Goal: Task Accomplishment & Management: Complete application form

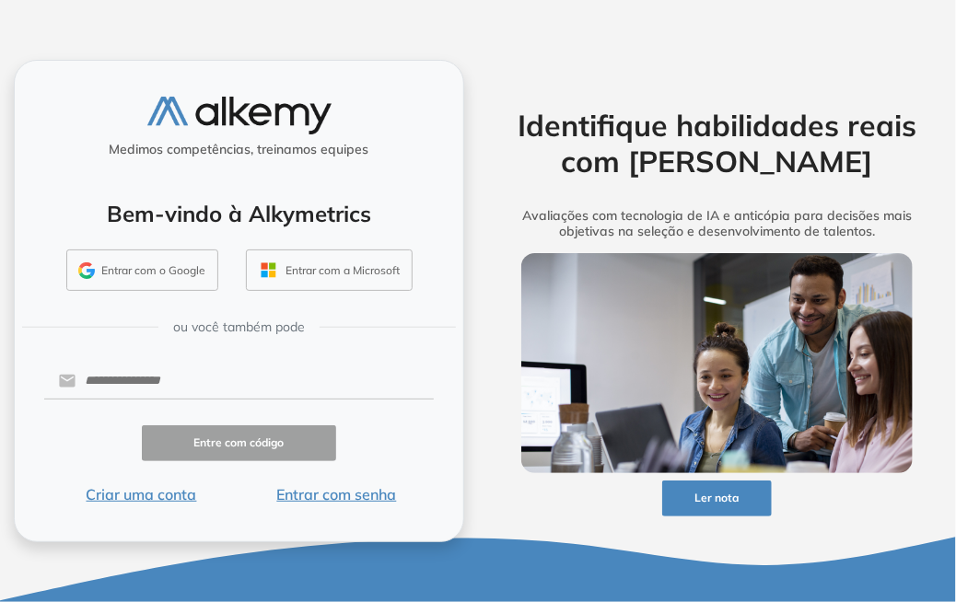
click at [348, 498] on font "Entrar com senha" at bounding box center [336, 494] width 120 height 18
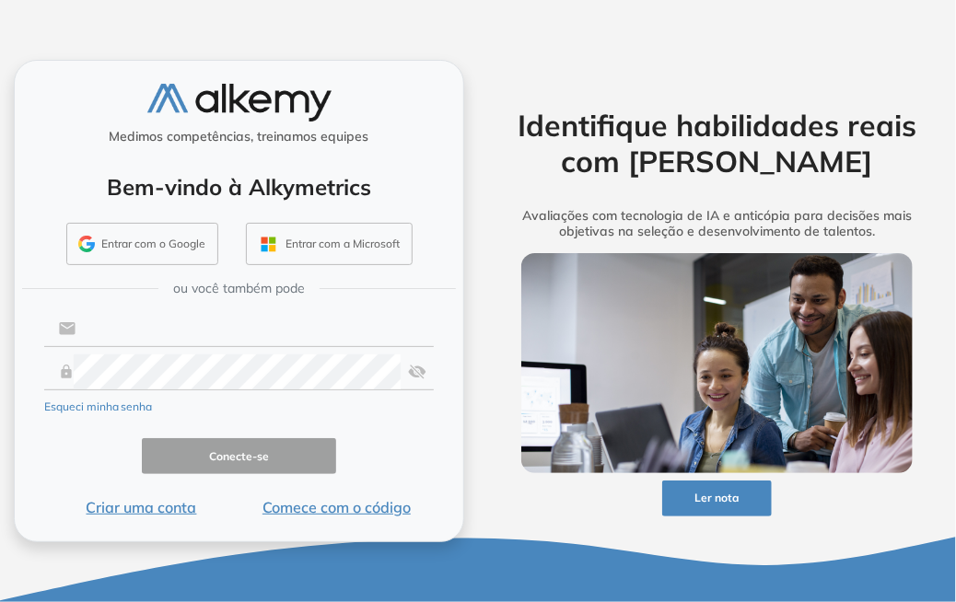
type input "**********"
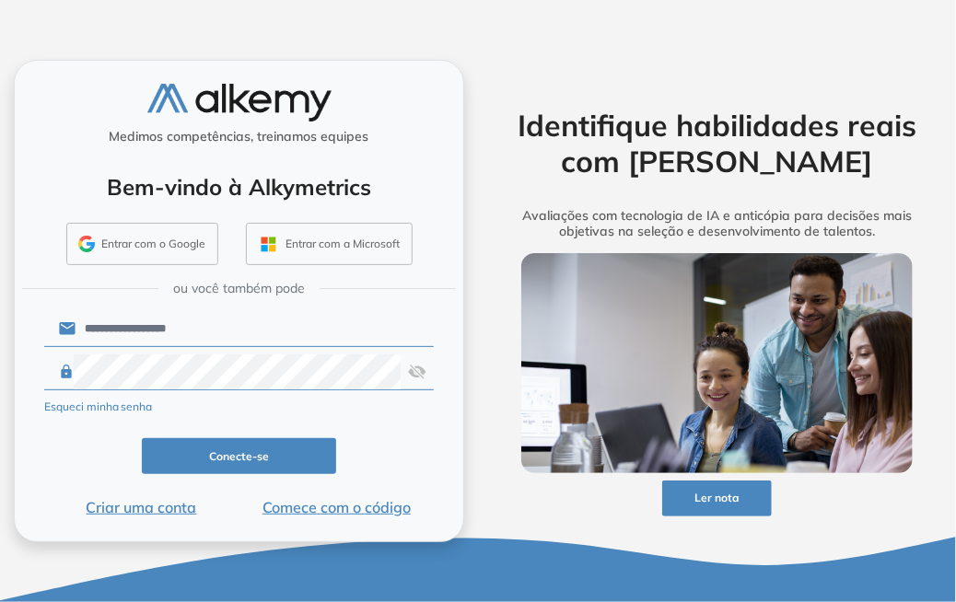
click at [321, 451] on button "Conecte-se" at bounding box center [239, 456] width 195 height 36
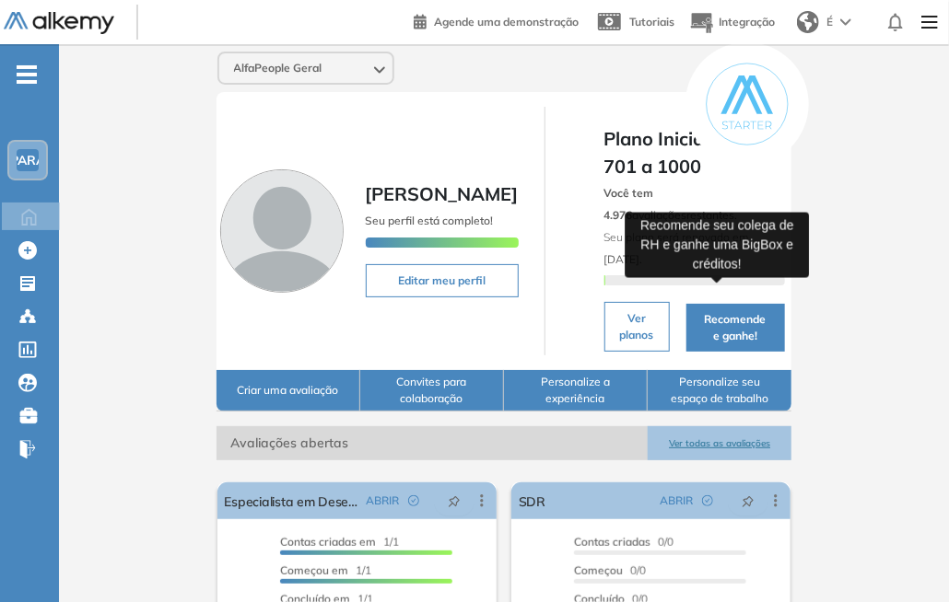
scroll to position [184, 0]
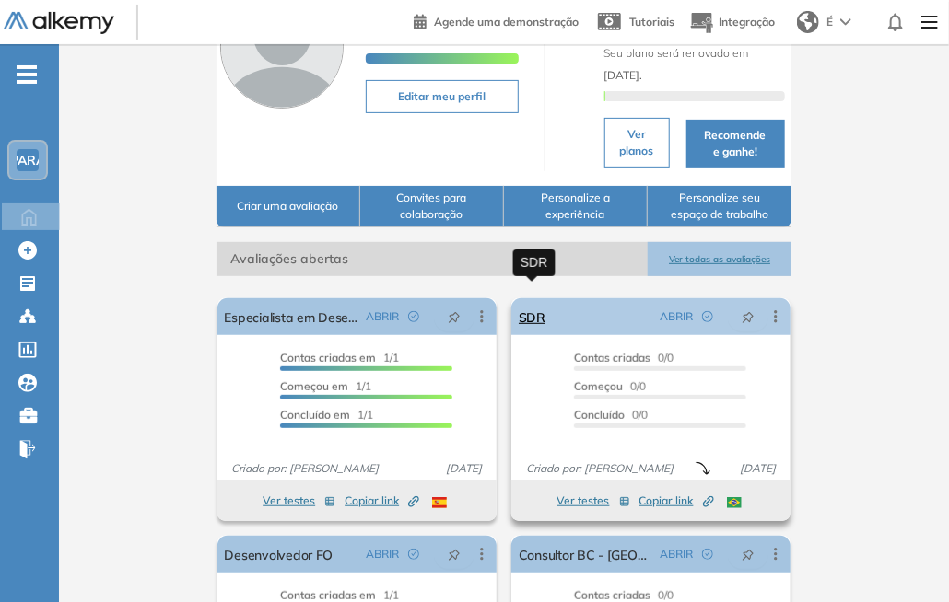
click at [531, 310] on font "SDR" at bounding box center [532, 318] width 27 height 17
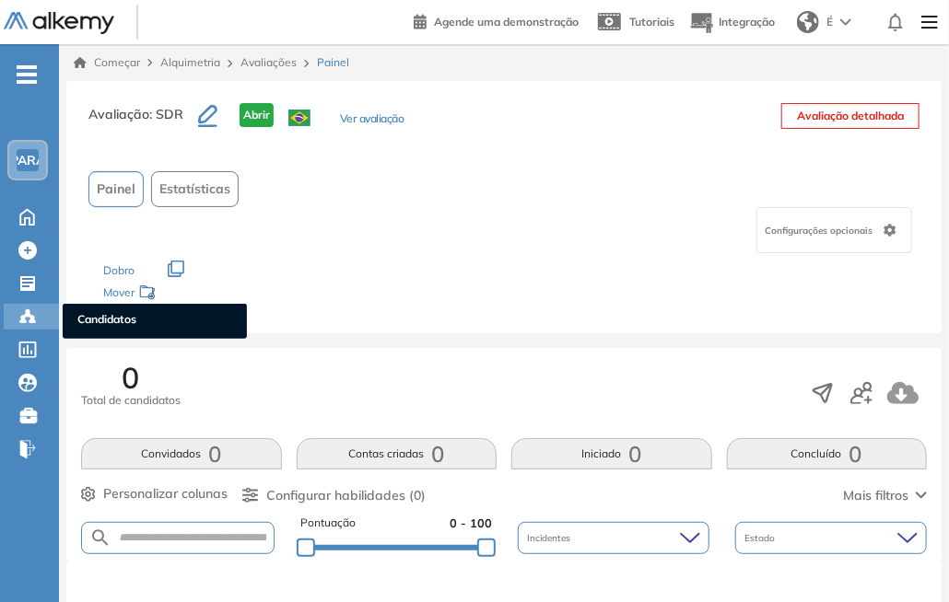
click at [23, 321] on icon at bounding box center [27, 317] width 18 height 18
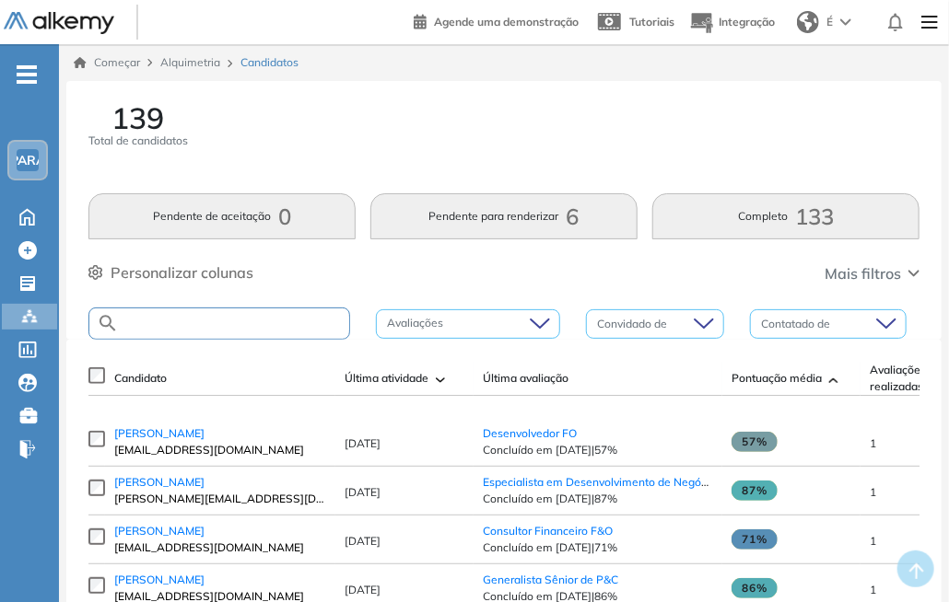
click at [258, 321] on input "text" at bounding box center [234, 324] width 230 height 14
type input "***"
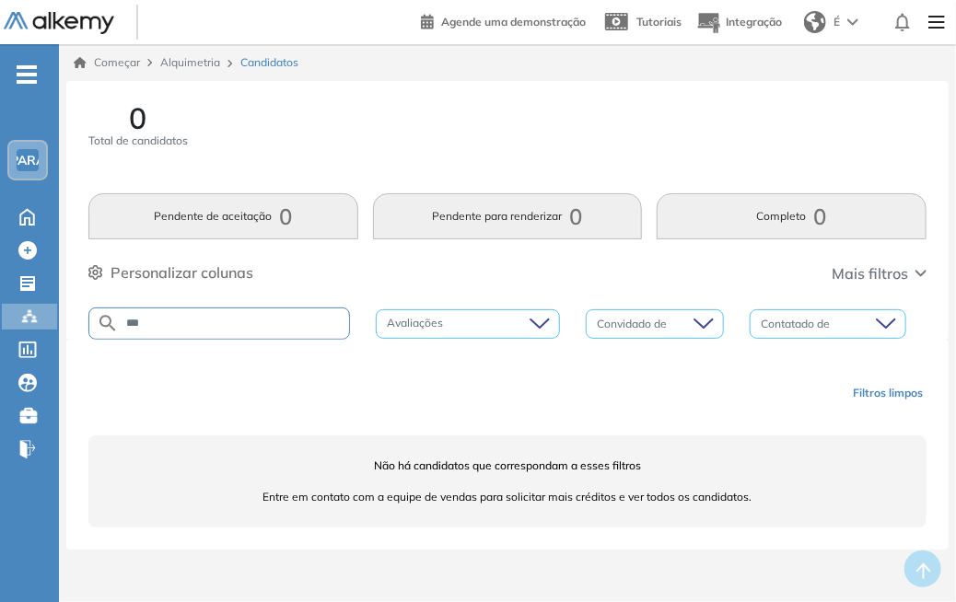
click at [774, 118] on div "0 Total de candidatos" at bounding box center [507, 137] width 838 height 68
click at [572, 123] on div "0 Total de candidatos" at bounding box center [507, 137] width 838 height 68
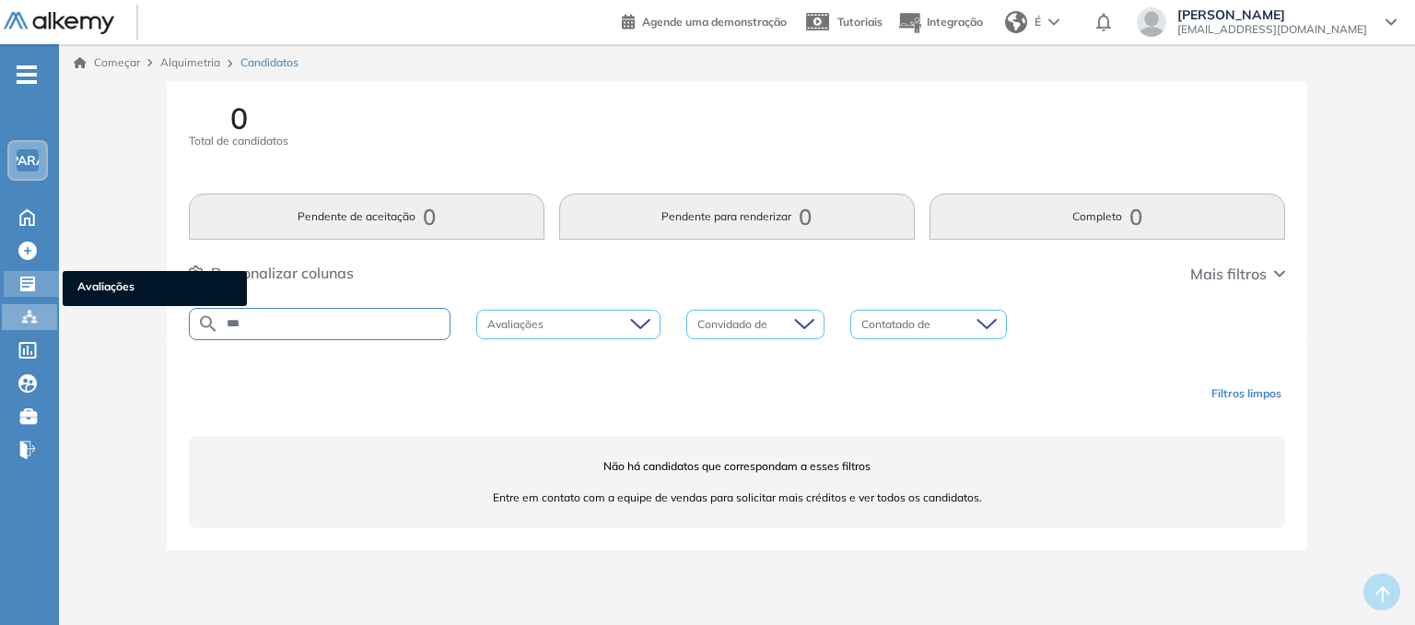
click at [29, 277] on icon at bounding box center [27, 283] width 18 height 18
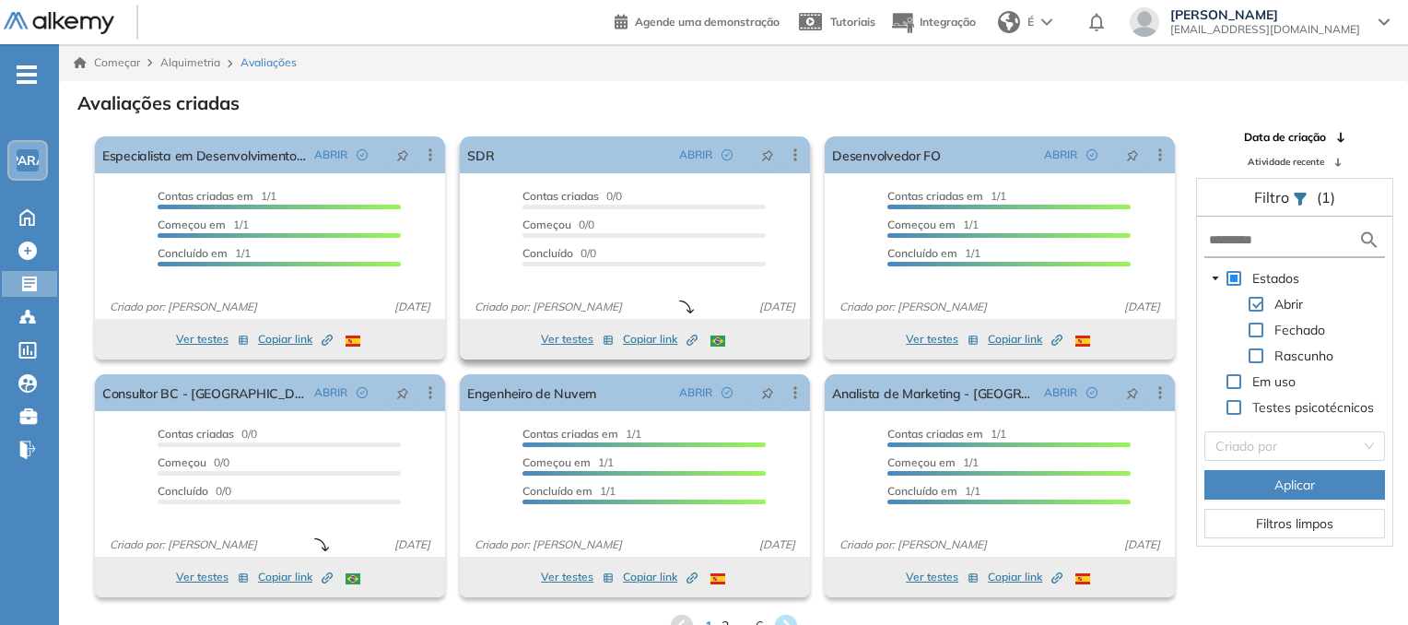
click at [566, 344] on font "Ver testes" at bounding box center [567, 339] width 53 height 14
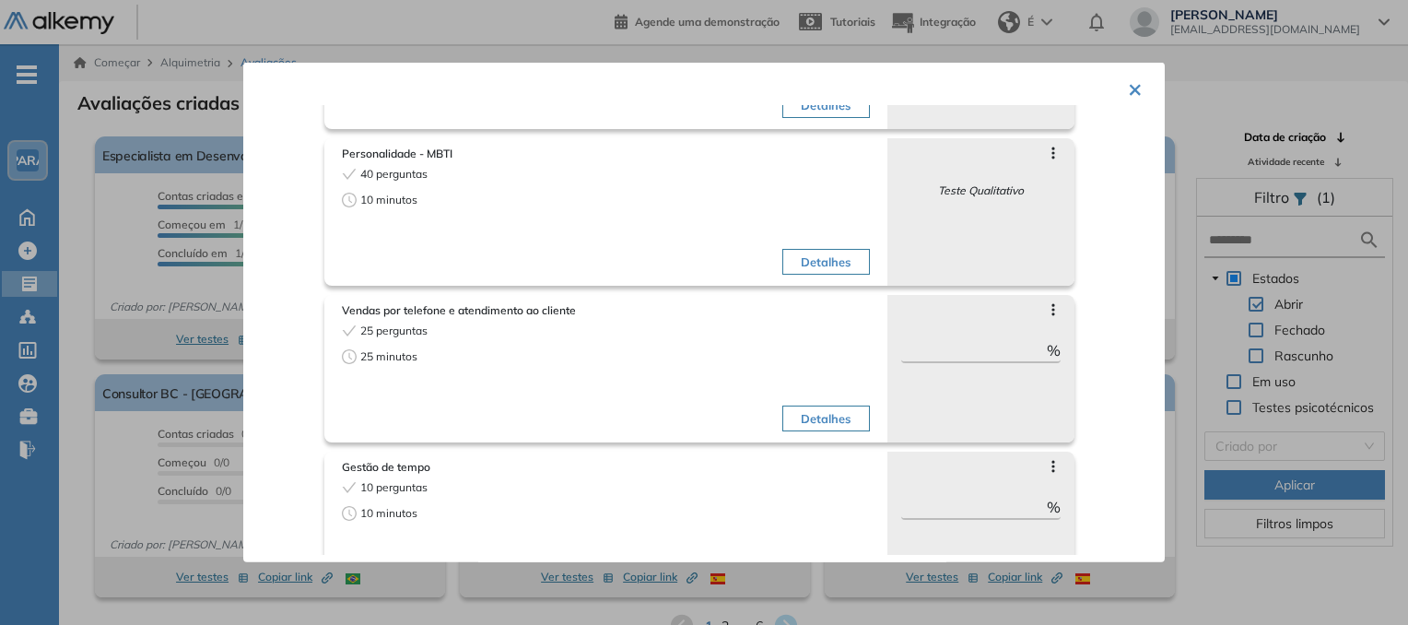
scroll to position [251, 0]
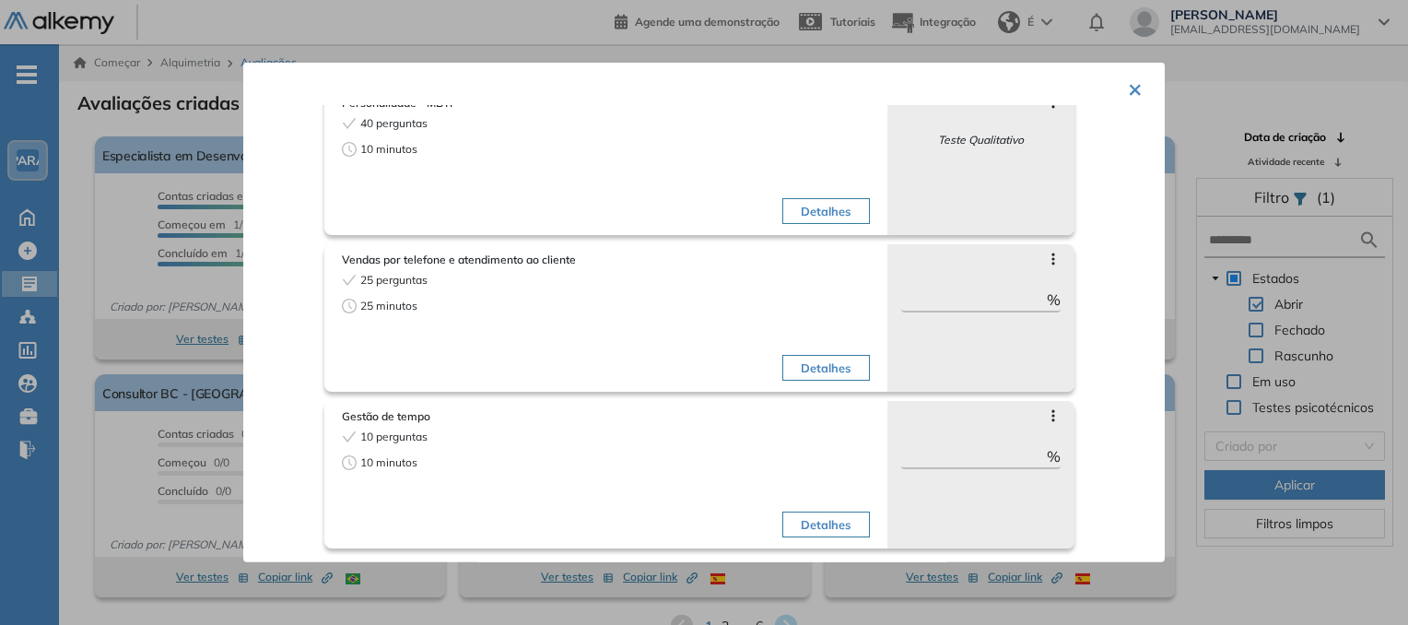
click at [955, 88] on font "×" at bounding box center [1134, 88] width 15 height 30
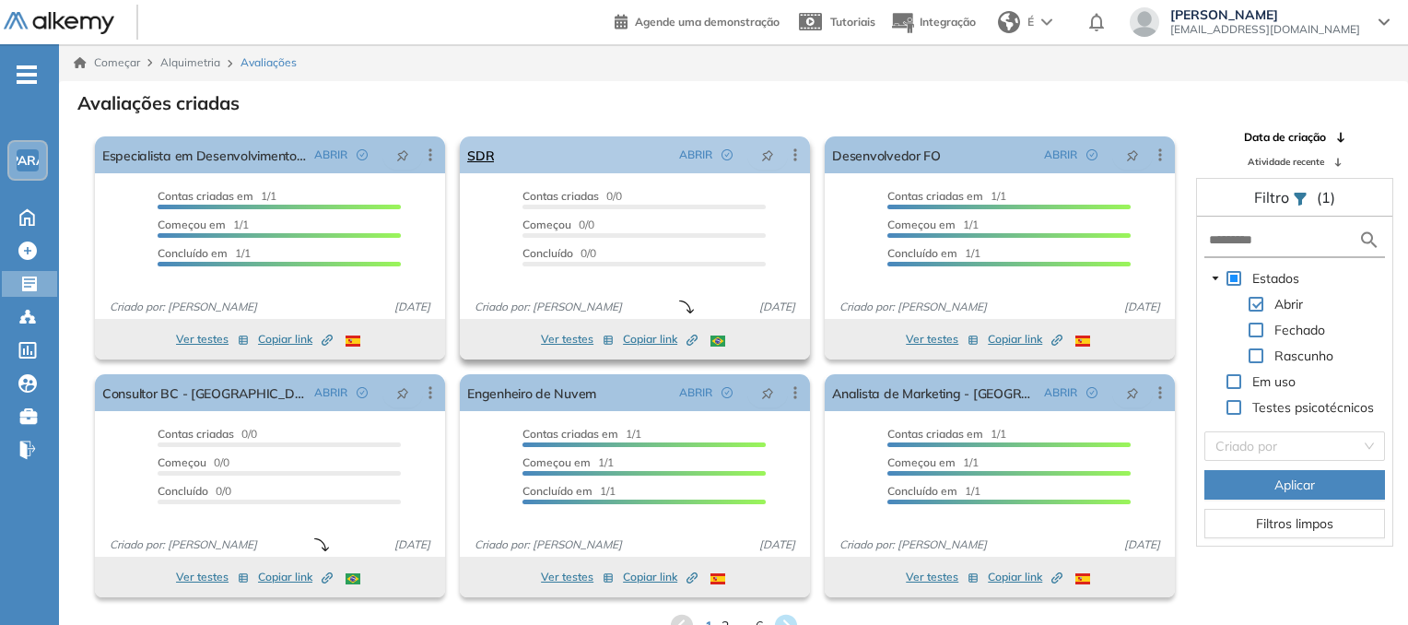
click at [792, 152] on icon at bounding box center [795, 155] width 18 height 18
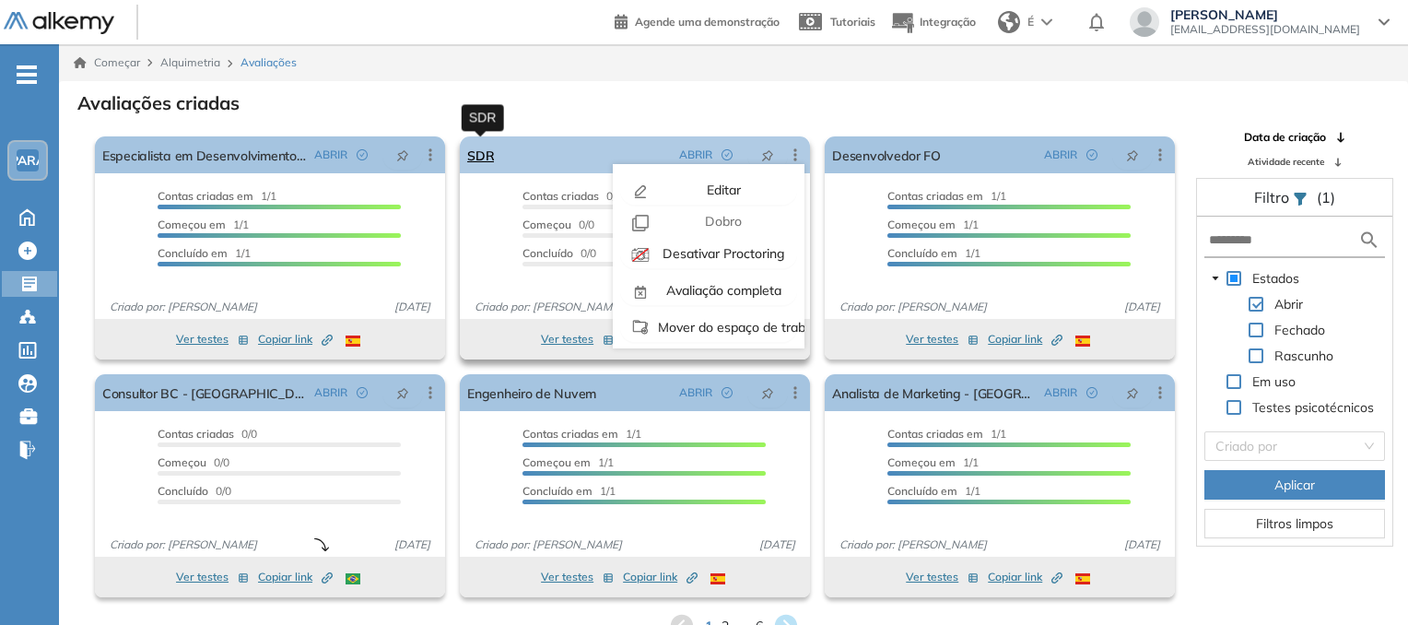
click at [486, 156] on font "SDR" at bounding box center [480, 155] width 27 height 17
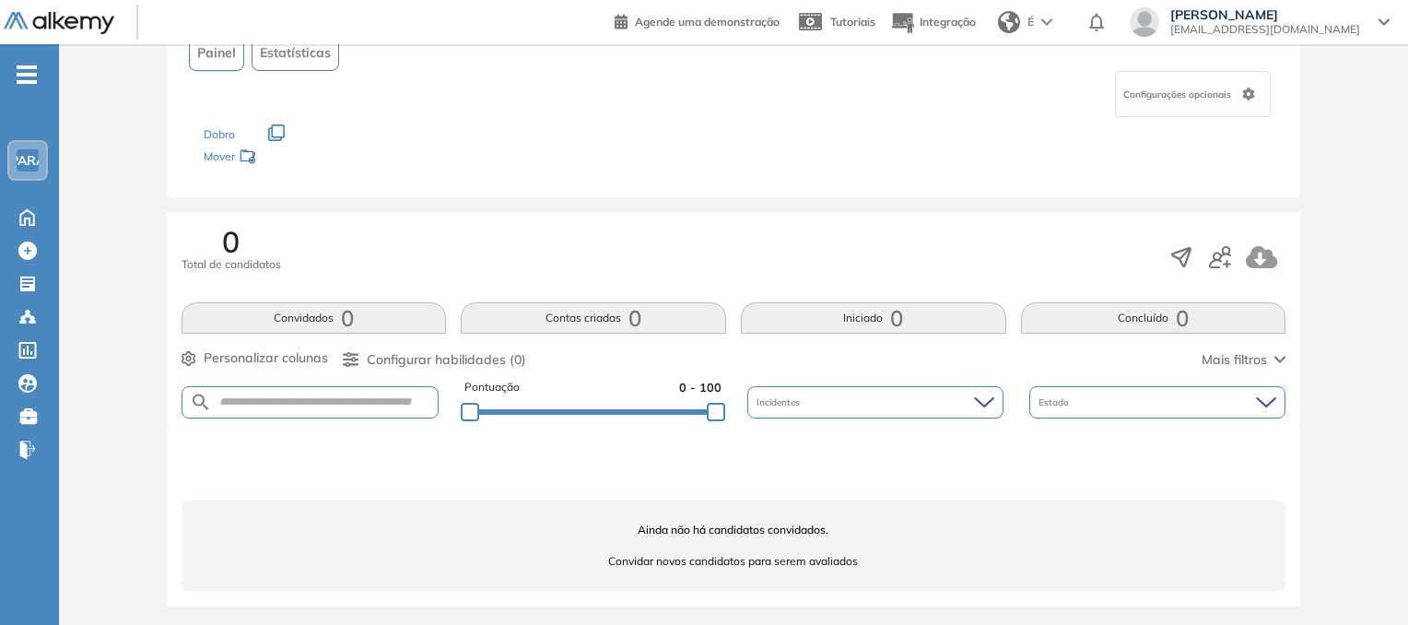
scroll to position [139, 0]
click at [955, 257] on icon "button" at bounding box center [1220, 254] width 22 height 22
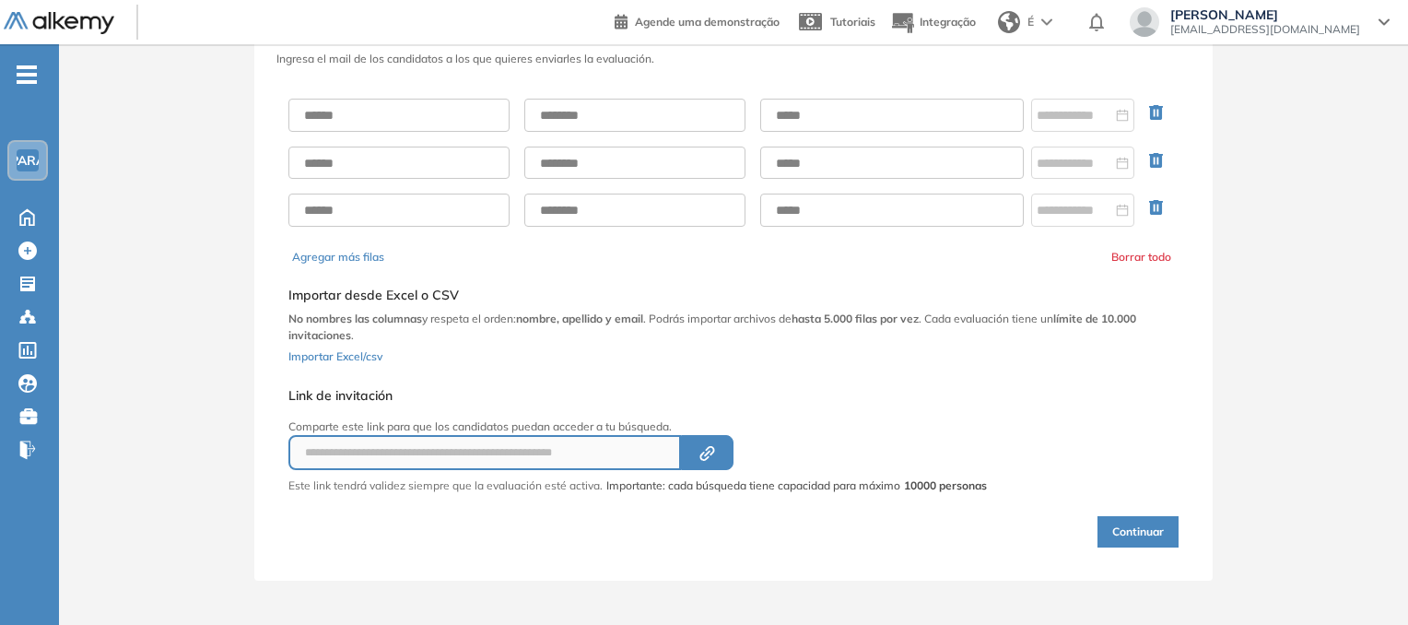
scroll to position [87, 0]
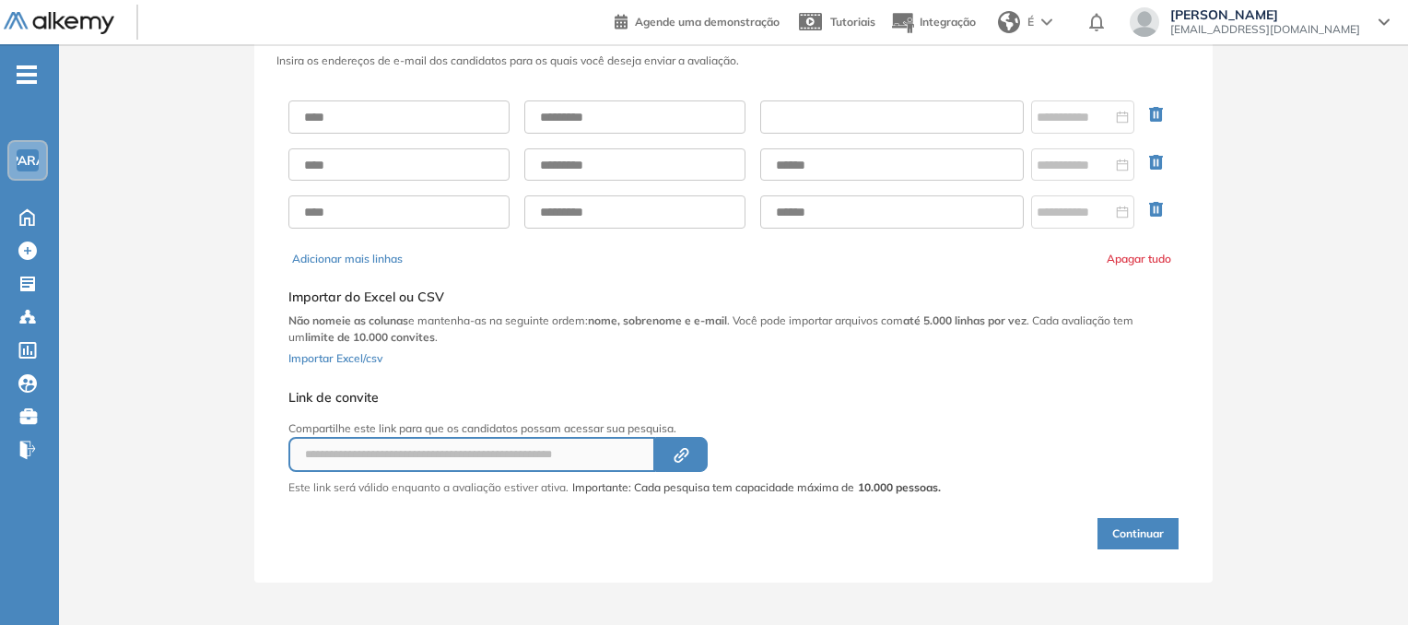
click at [851, 123] on input "text" at bounding box center [891, 116] width 263 height 33
paste input "**********"
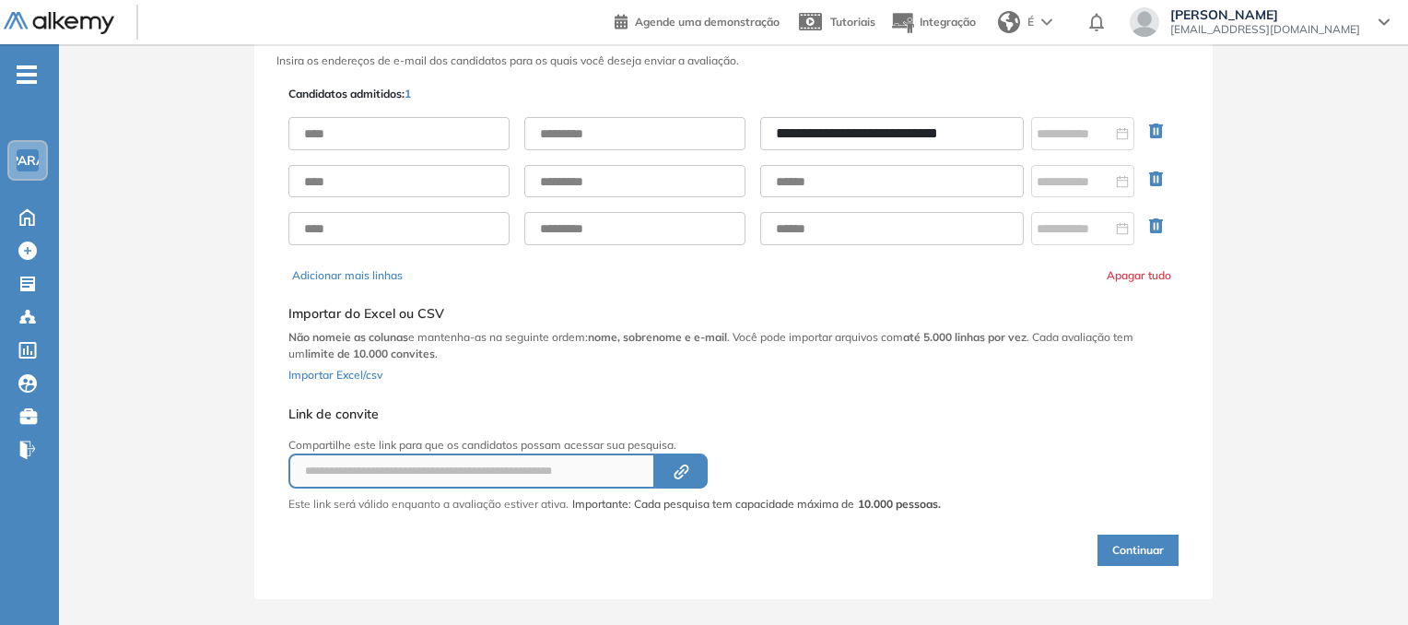
type input "**********"
click at [377, 137] on input "text" at bounding box center [398, 133] width 221 height 33
type input "******"
click at [619, 146] on input "text" at bounding box center [634, 133] width 221 height 33
type input "*****"
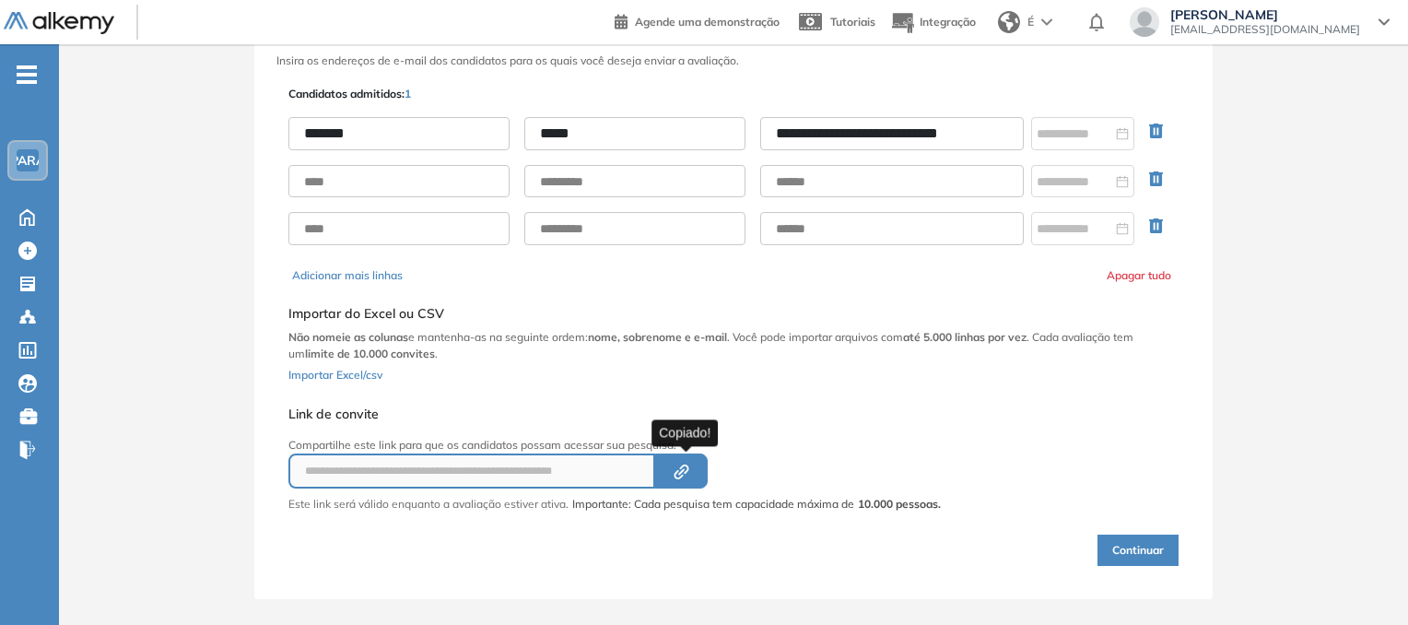
click at [700, 481] on button "Created by potrace 1.16, written by [PERSON_NAME] [DATE]-[DATE]" at bounding box center [681, 470] width 53 height 35
click at [955, 549] on font "Continuar" at bounding box center [1138, 550] width 52 height 14
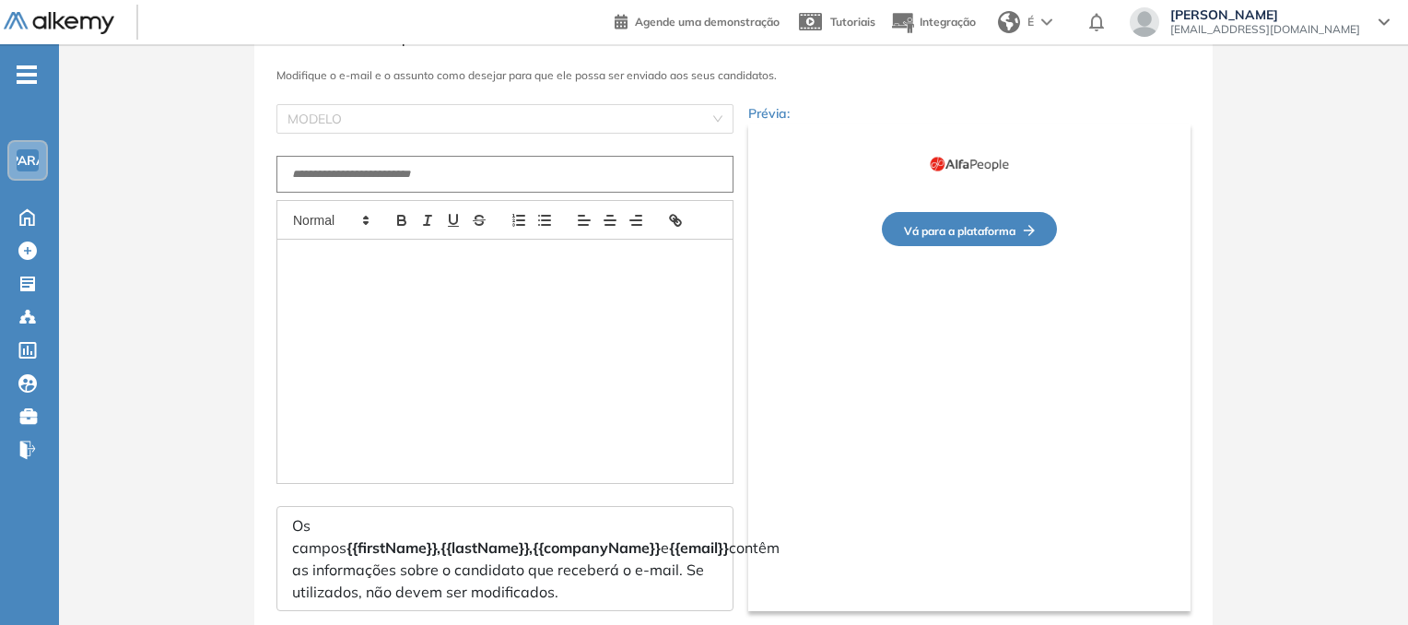
type input "**********"
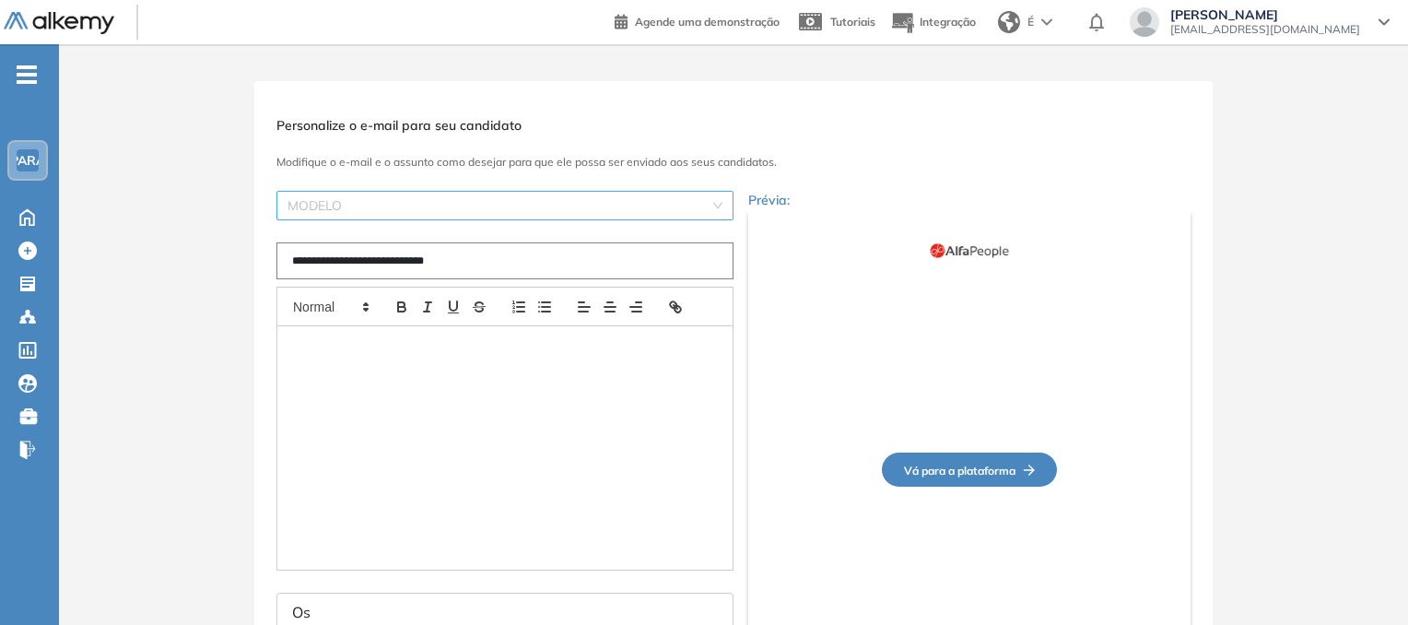
click at [648, 199] on input "search" at bounding box center [498, 206] width 422 height 28
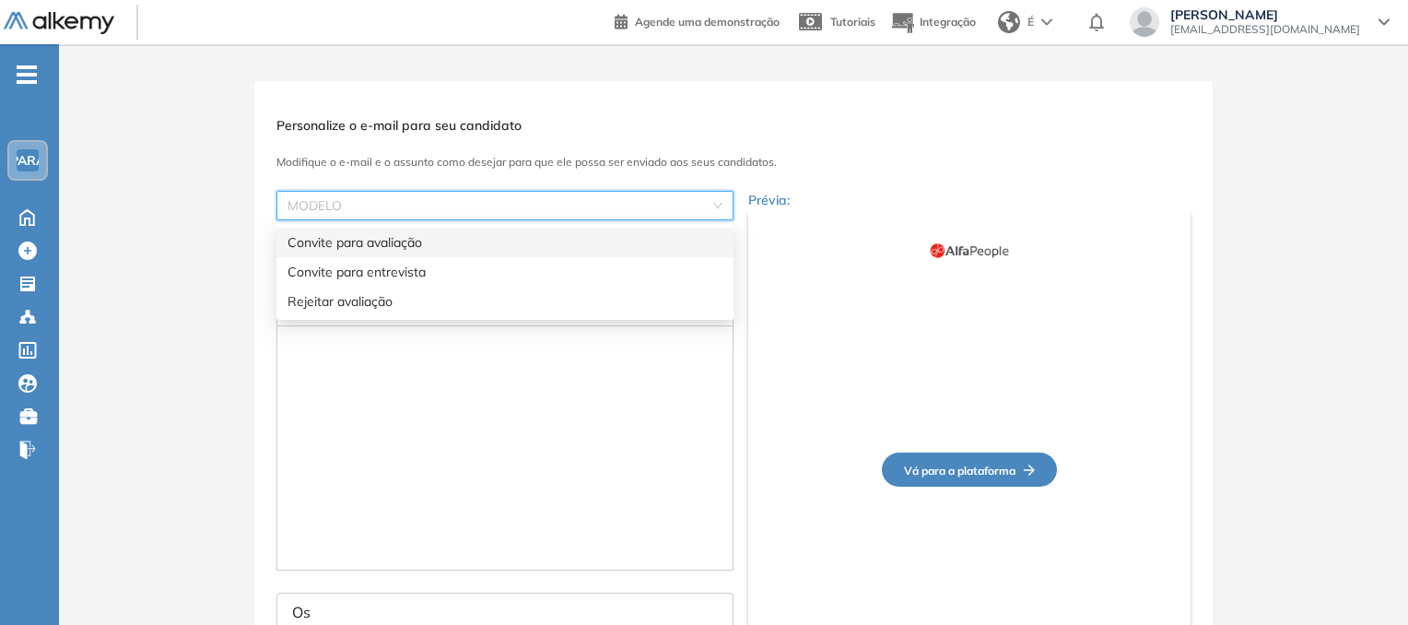
click at [357, 241] on font "Convite para avaliação" at bounding box center [354, 242] width 134 height 17
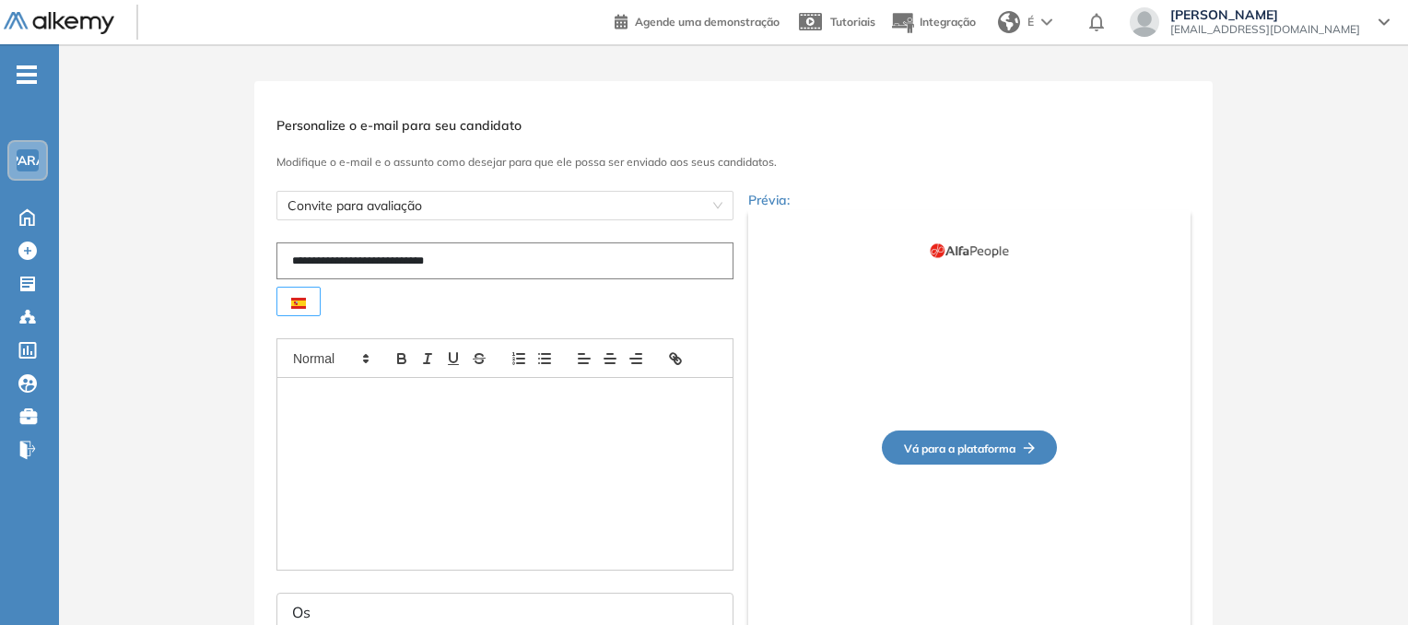
click at [293, 303] on img at bounding box center [298, 303] width 15 height 11
click at [556, 433] on div at bounding box center [504, 474] width 455 height 192
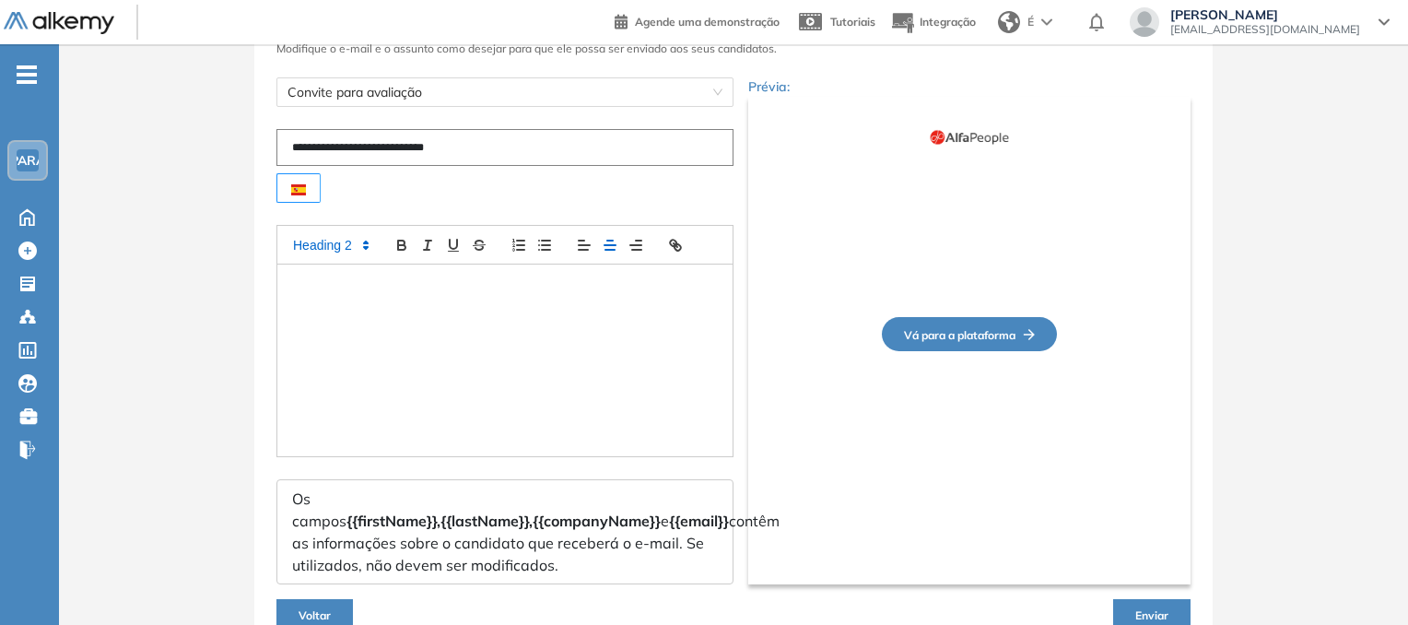
scroll to position [206, 0]
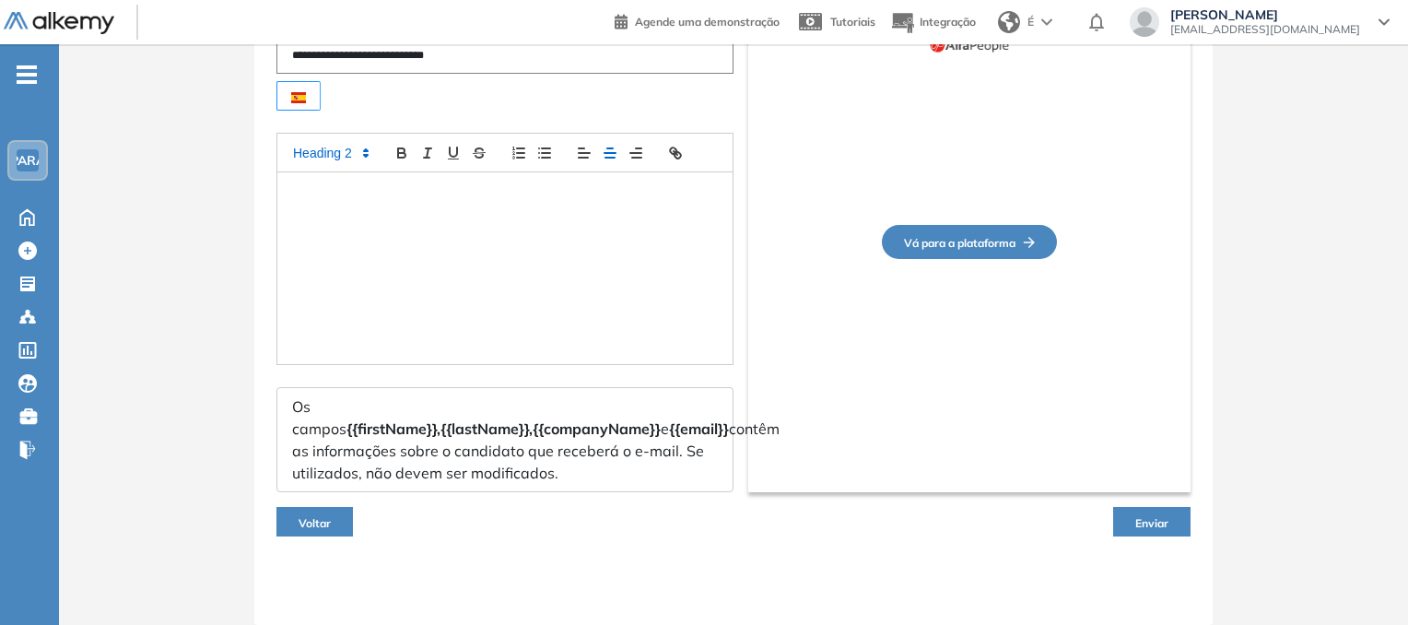
click at [955, 521] on font "Enviar" at bounding box center [1151, 523] width 33 height 14
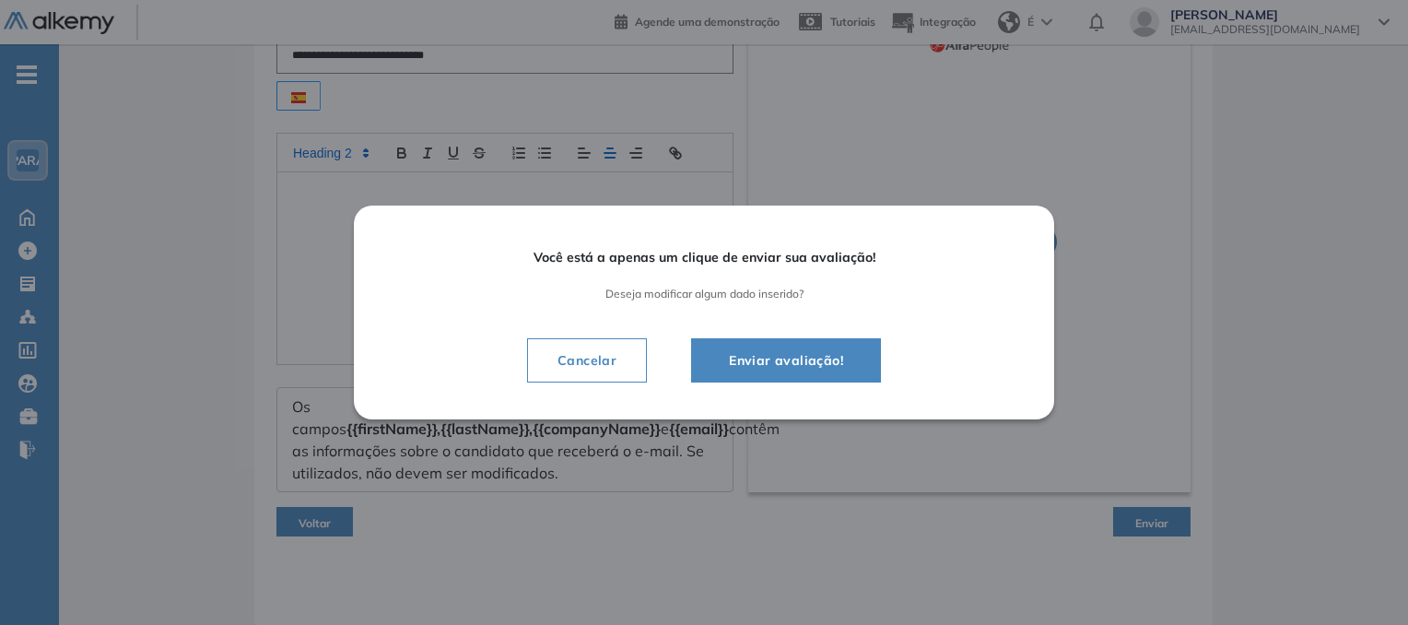
click at [788, 355] on font "Enviar avaliação!" at bounding box center [786, 360] width 114 height 17
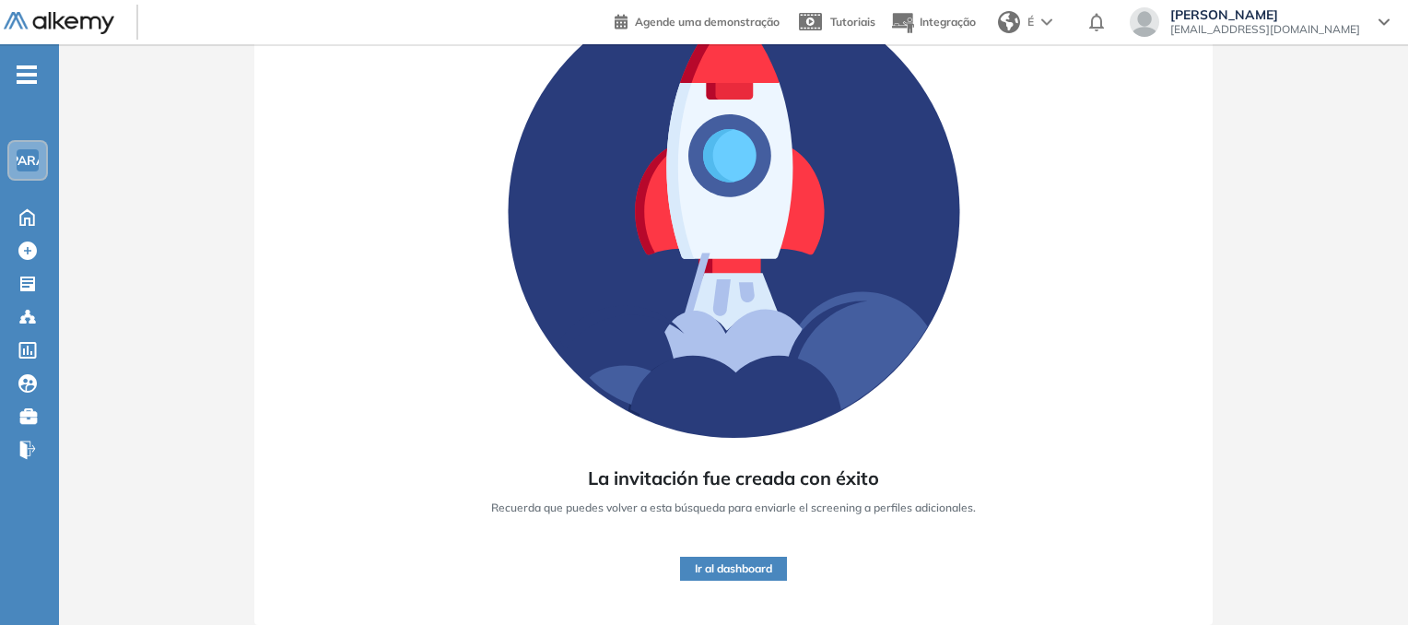
scroll to position [188, 0]
